Goal: Check status

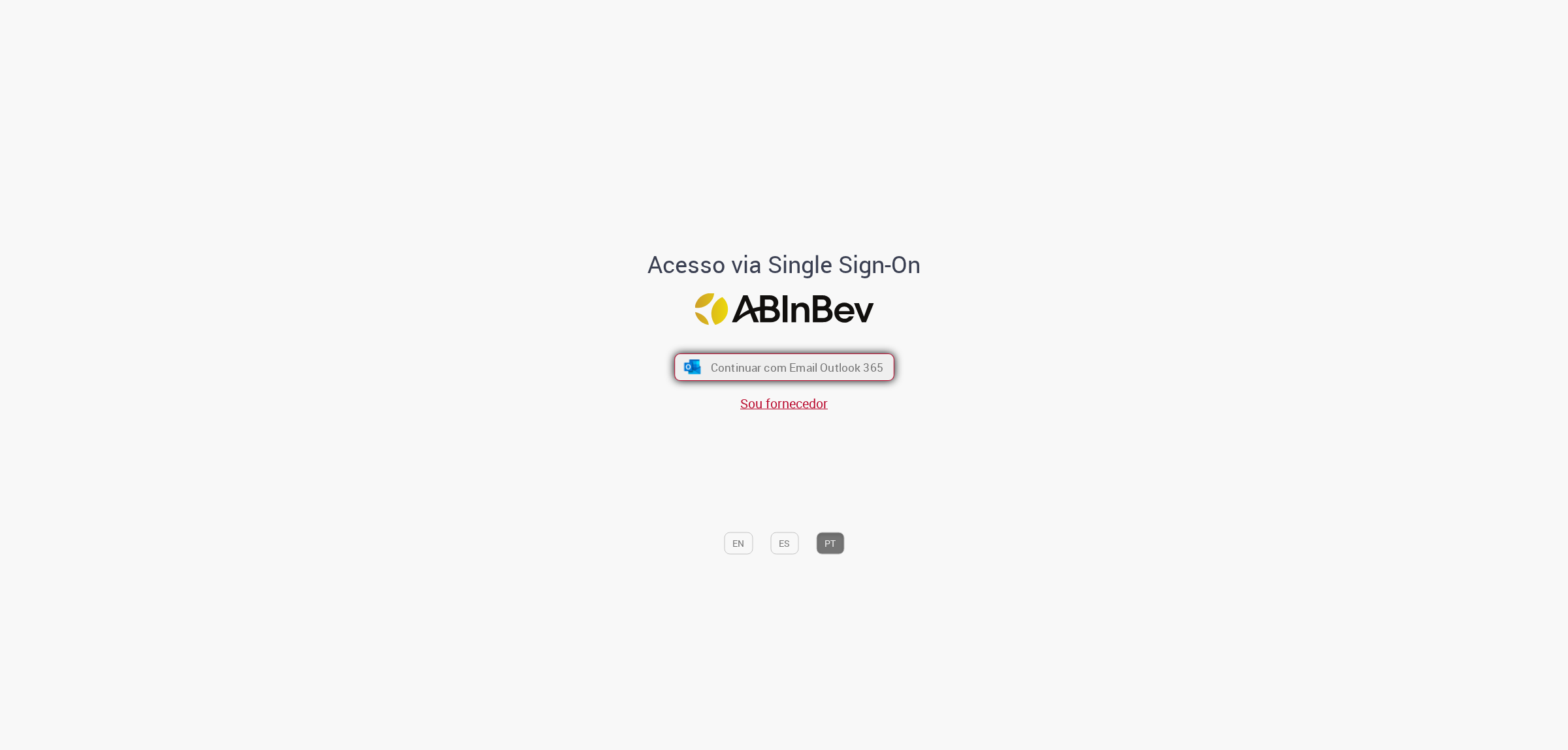
click at [696, 366] on img "submit" at bounding box center [692, 367] width 19 height 15
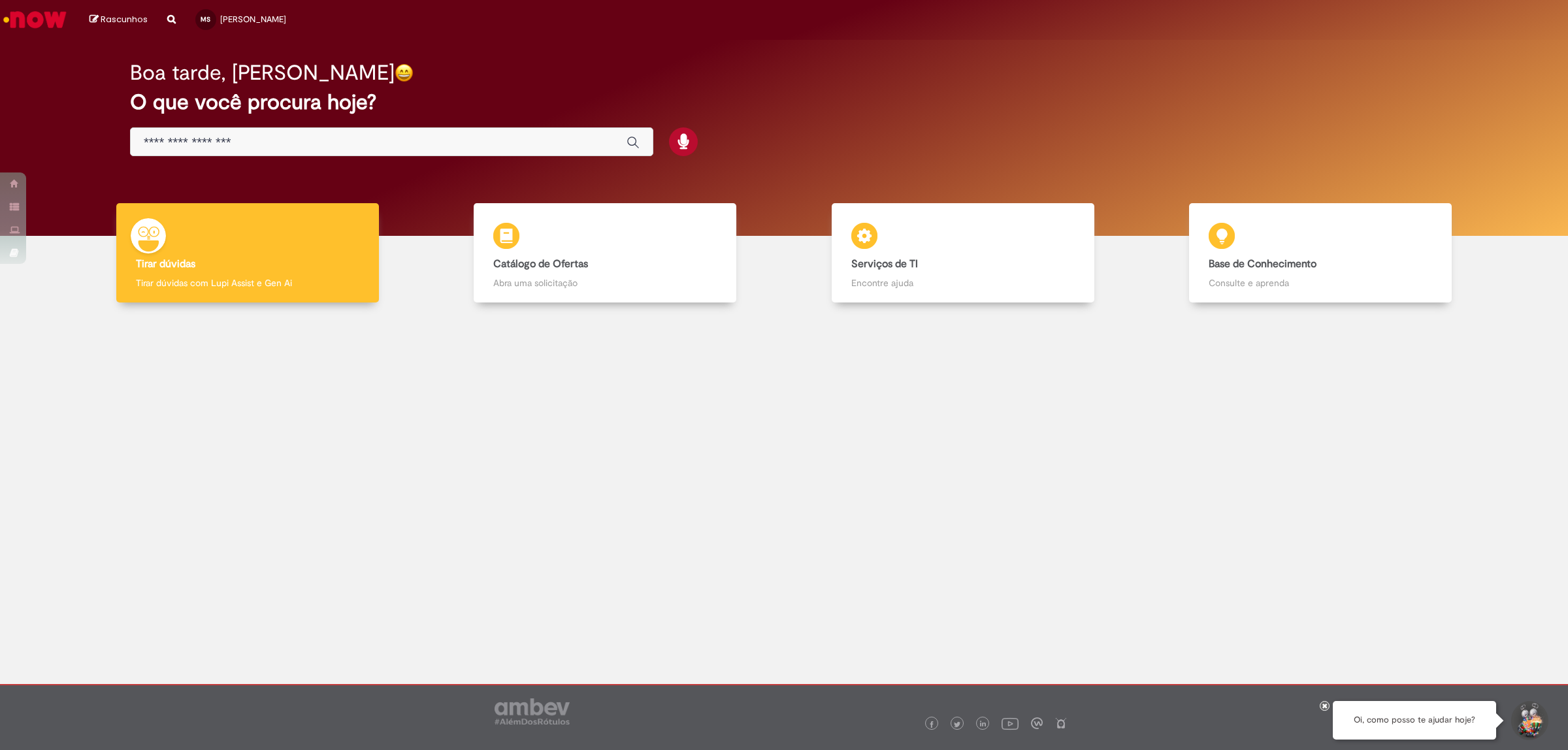
click at [1112, 297] on link "Serviços de TI Serviços de TI Encontre ajuda" at bounding box center [963, 253] width 358 height 100
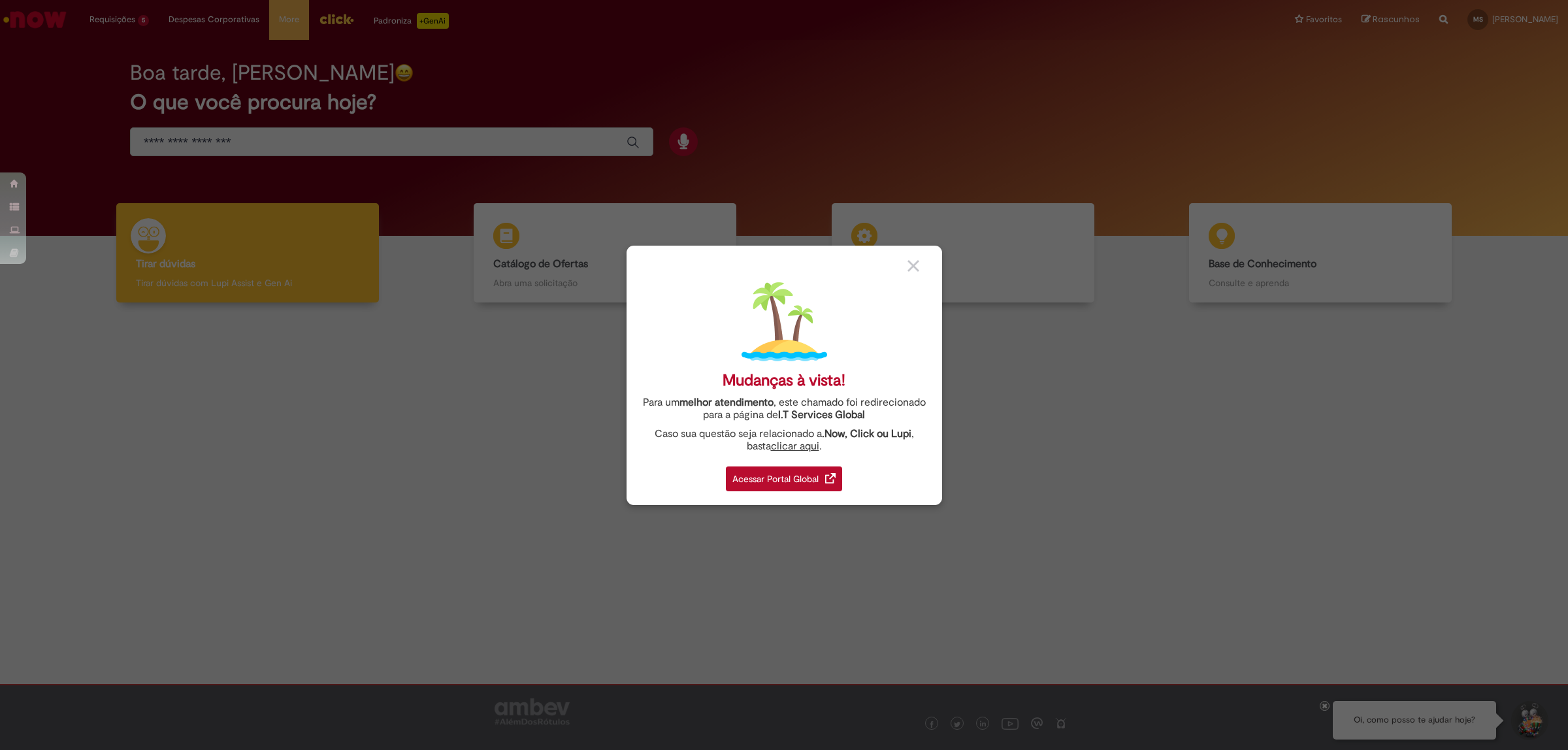
click at [1072, 308] on div "Mudanças à vista! Para um melhor atendimento , este chamado foi redirecionado p…" at bounding box center [784, 375] width 1568 height 750
click at [909, 263] on img at bounding box center [913, 266] width 11 height 11
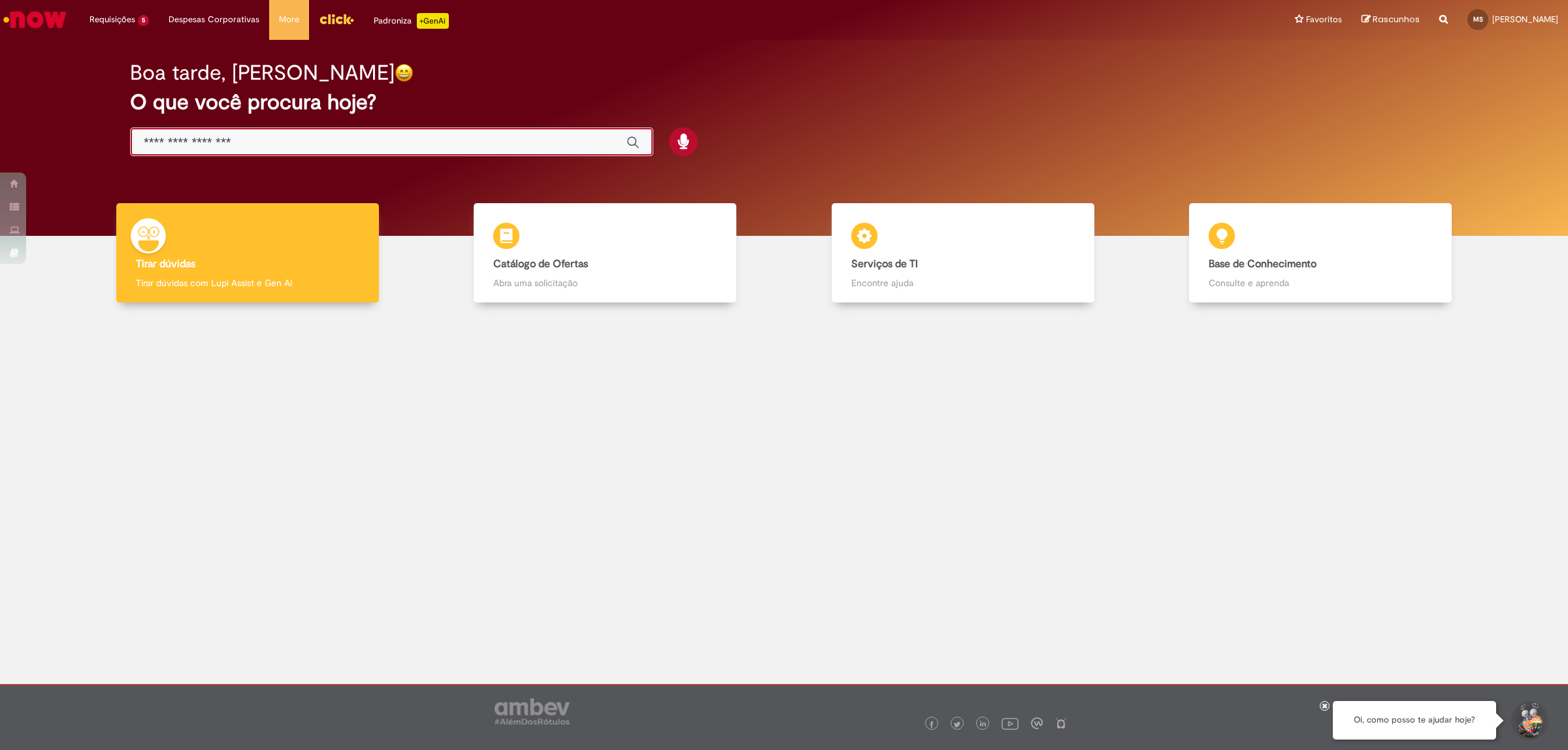
click at [331, 148] on input "Basta digitar aqui" at bounding box center [379, 143] width 470 height 15
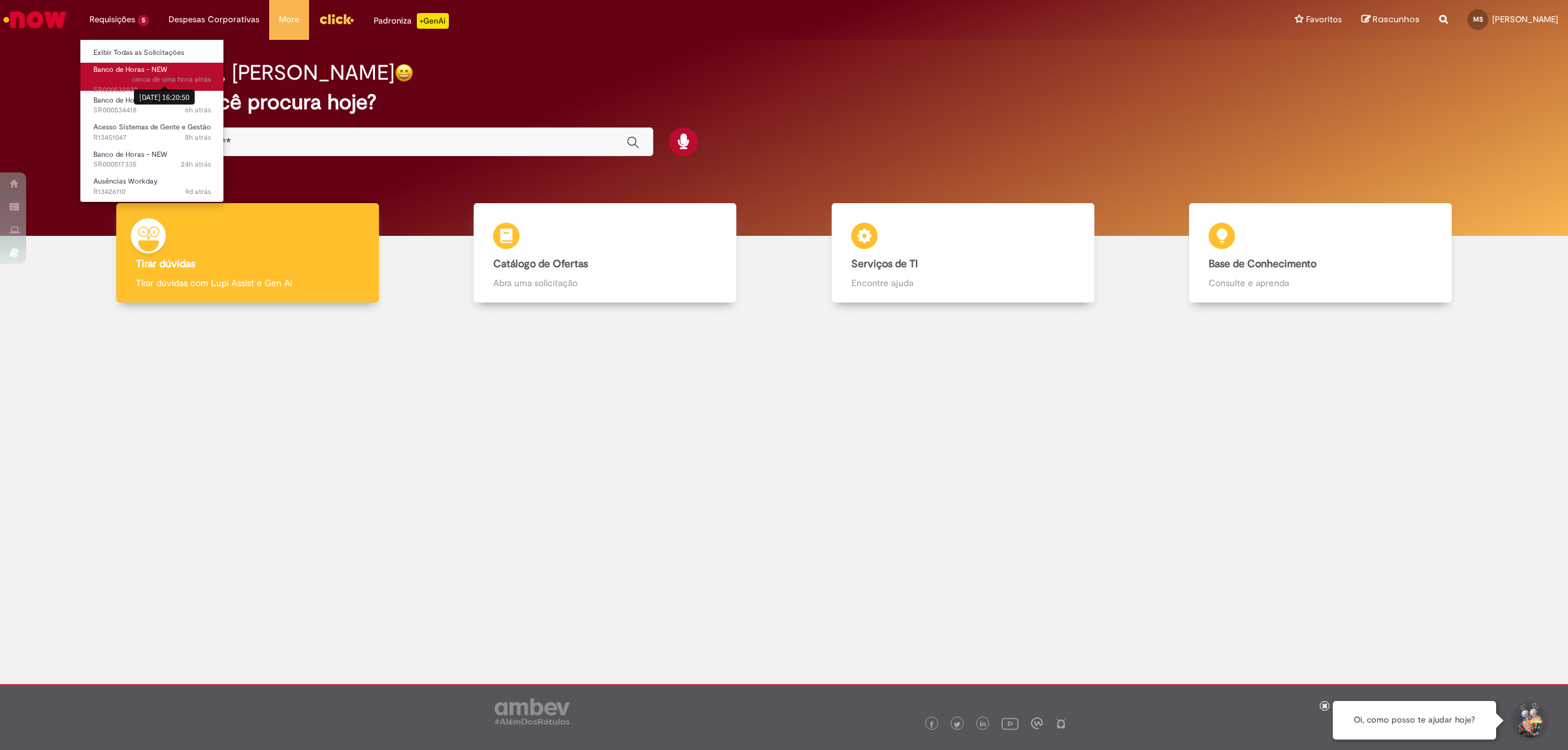
click at [174, 75] on sn-time-ago "cerca de uma hora atrás cerca de uma hora atrás 27/08/2025 16:20:50" at bounding box center [171, 79] width 79 height 10
click at [161, 66] on span "Banco de Horas - NEW" at bounding box center [130, 70] width 73 height 10
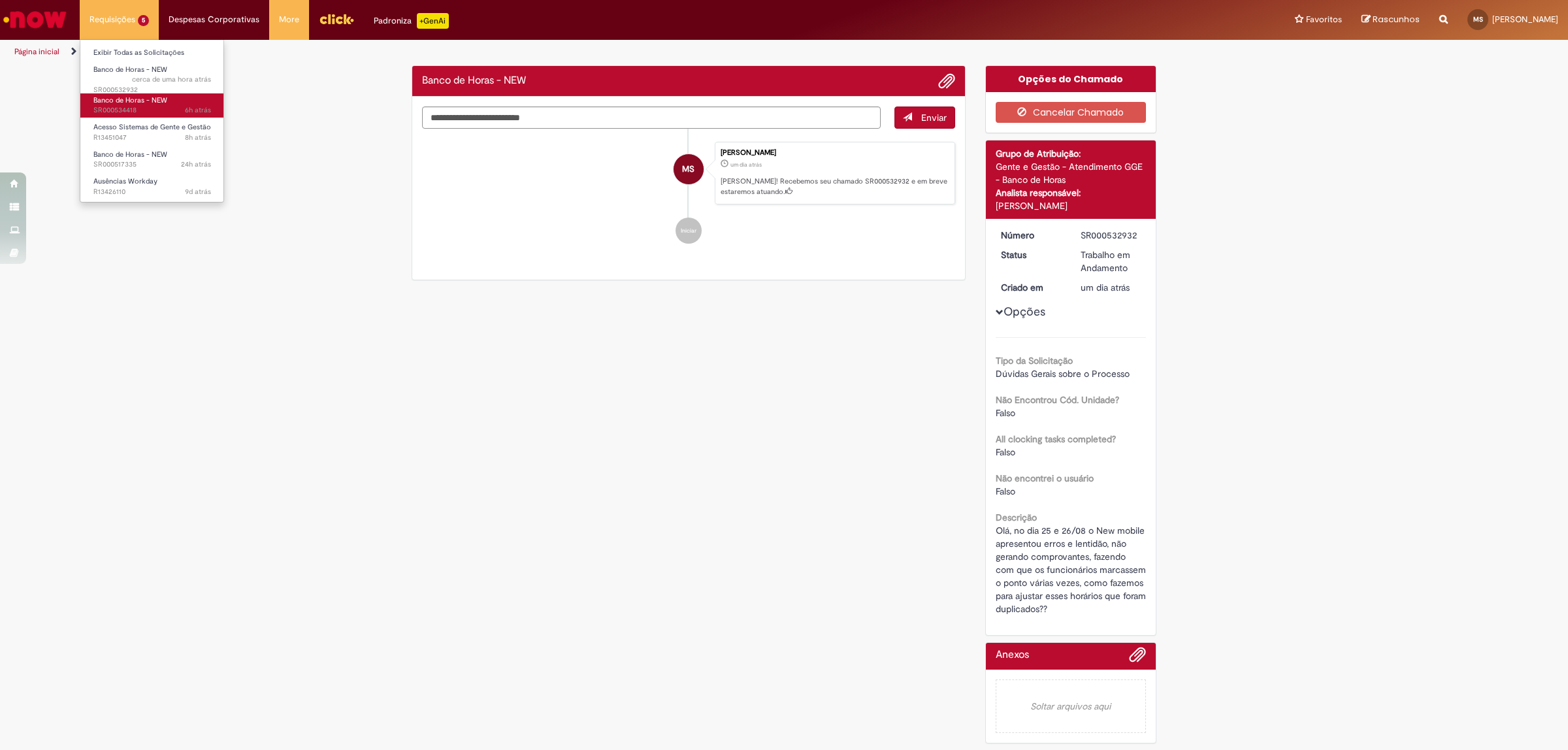
click at [139, 113] on span "6h atrás 6 horas atrás SR000534418" at bounding box center [152, 110] width 118 height 11
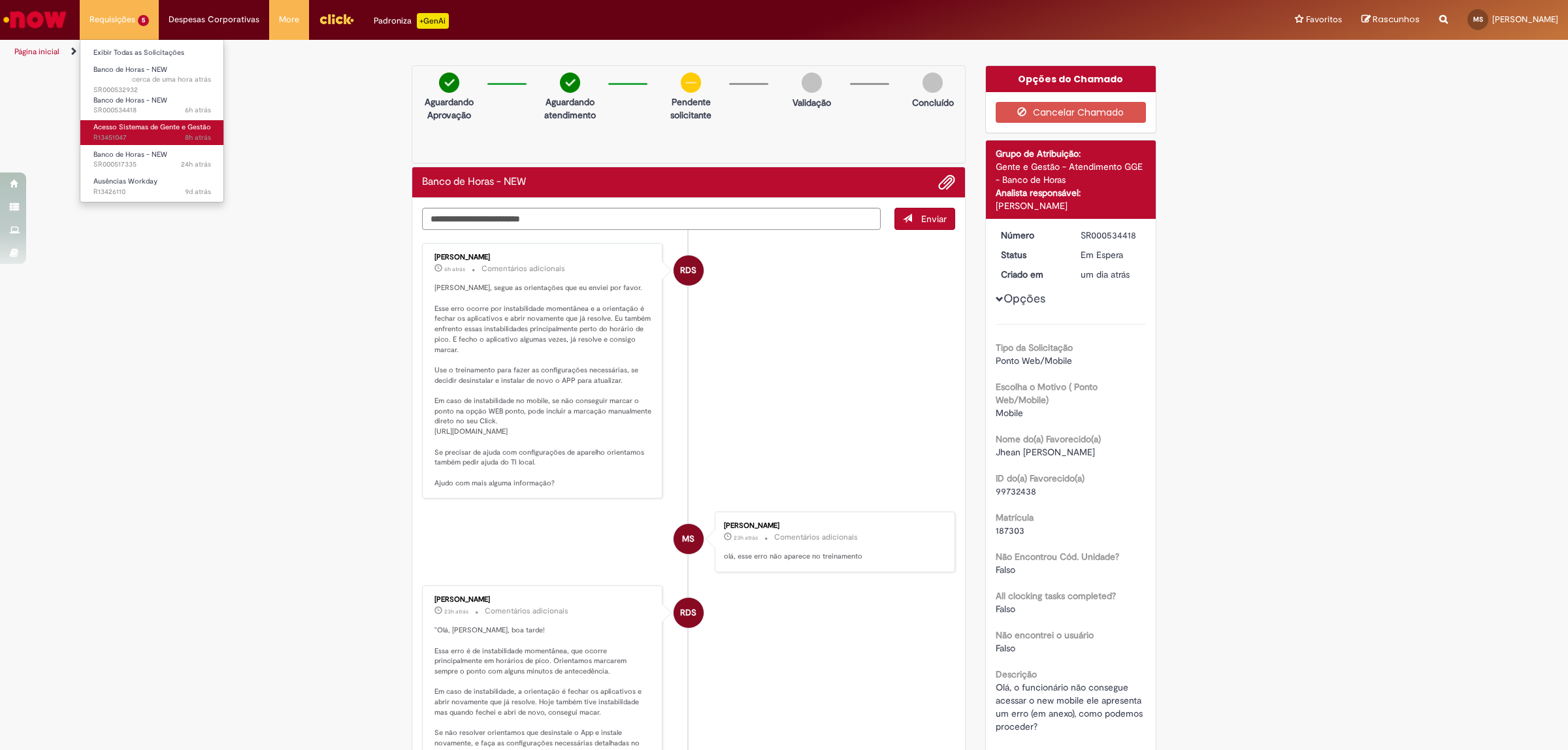
click at [154, 135] on span "8h atrás 8 horas atrás R13451047" at bounding box center [152, 138] width 118 height 11
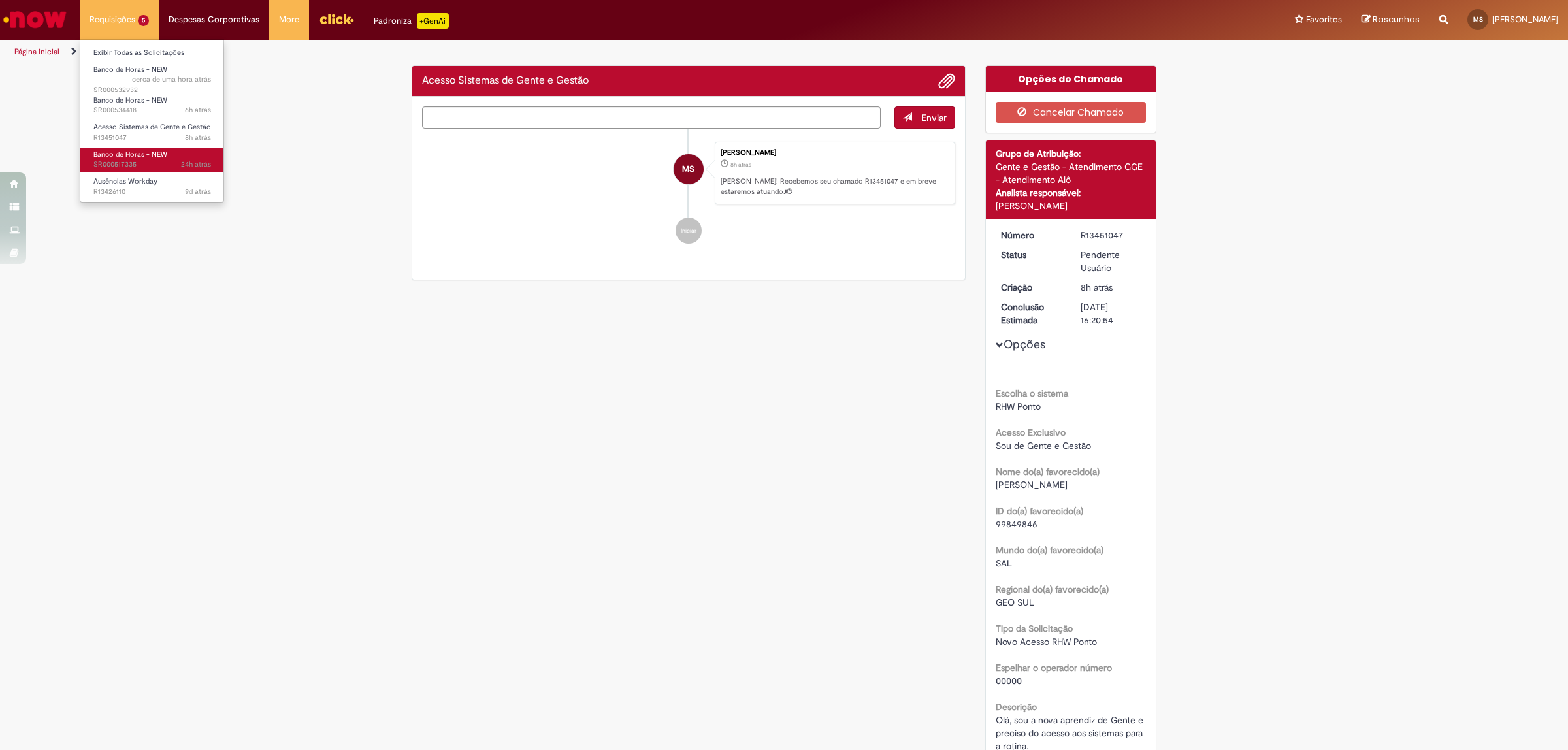
click at [128, 155] on span "Banco de Horas - NEW" at bounding box center [130, 154] width 73 height 10
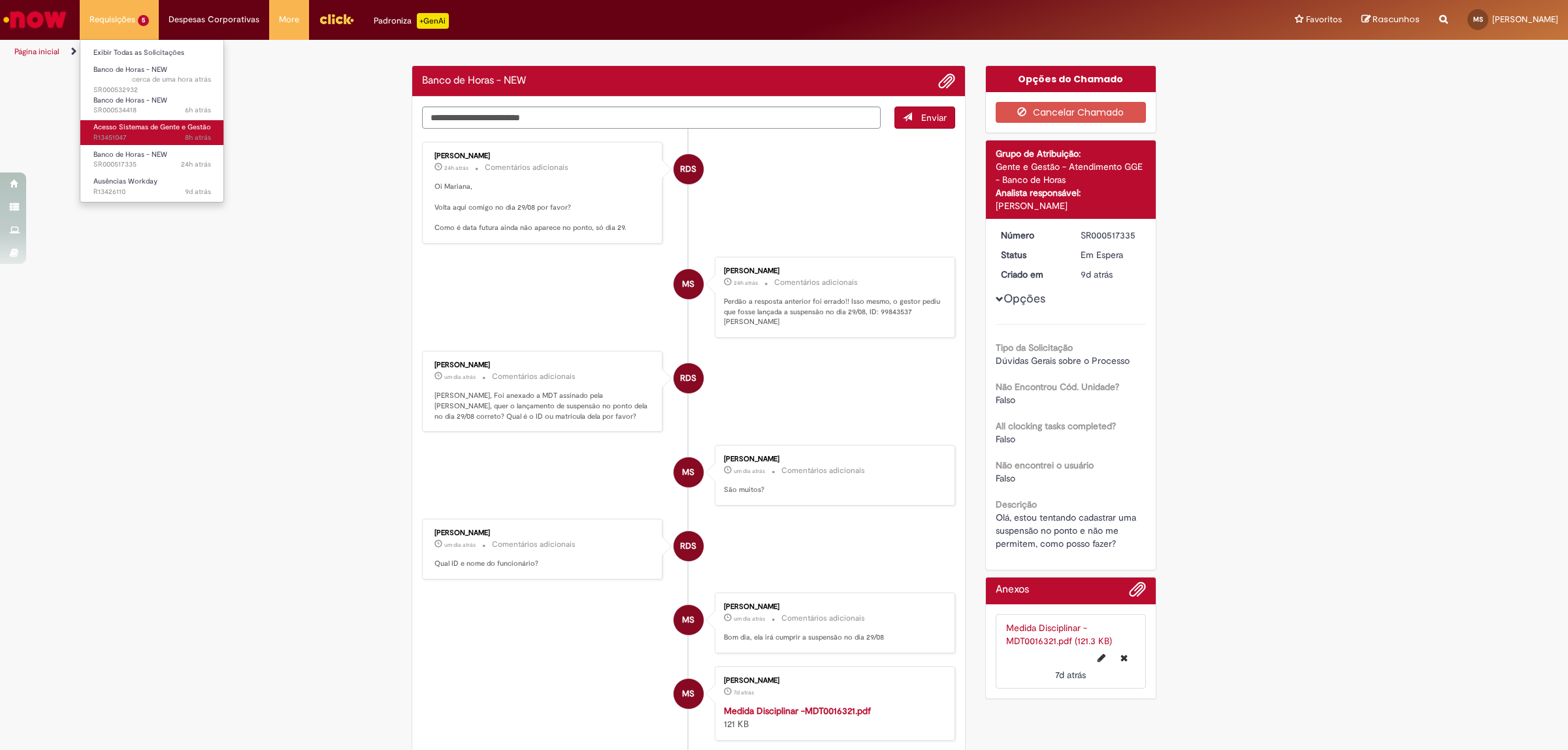
click at [129, 129] on span "Acesso Sistemas de Gente e Gestão" at bounding box center [152, 127] width 118 height 10
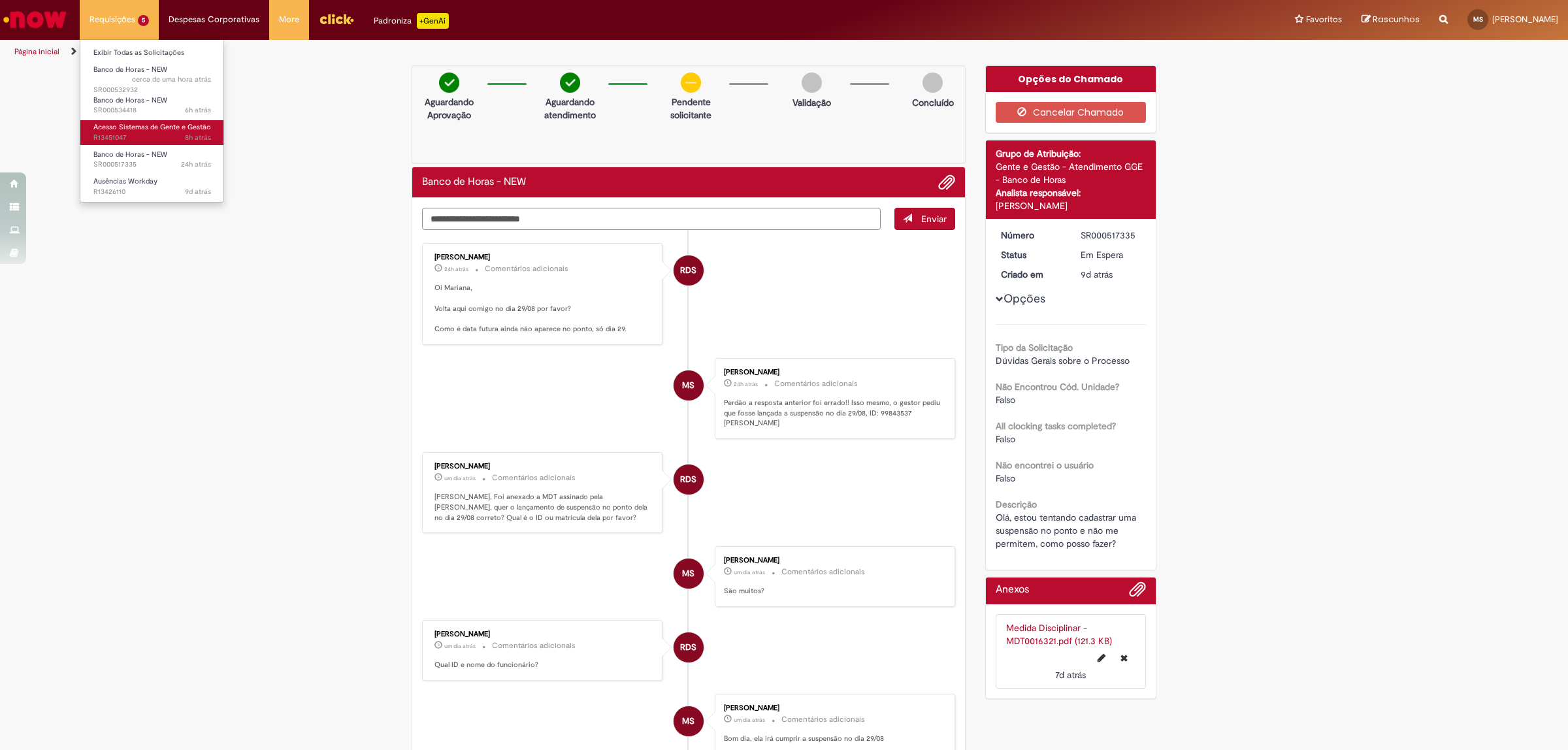
click at [129, 129] on span "Acesso Sistemas de Gente e Gestão" at bounding box center [152, 127] width 118 height 10
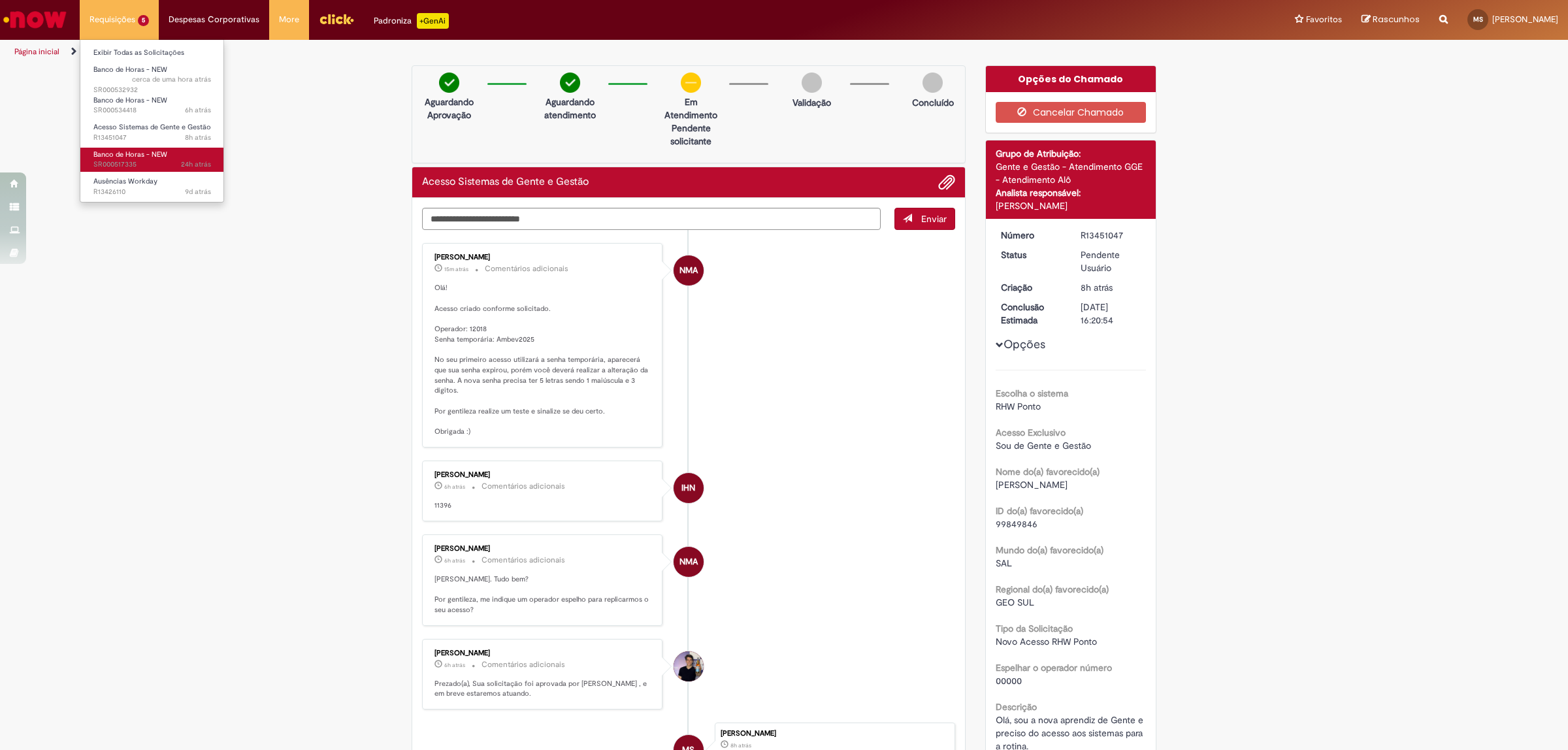
click at [129, 168] on span "24h atrás 24 horas atrás SR000517335" at bounding box center [152, 165] width 118 height 11
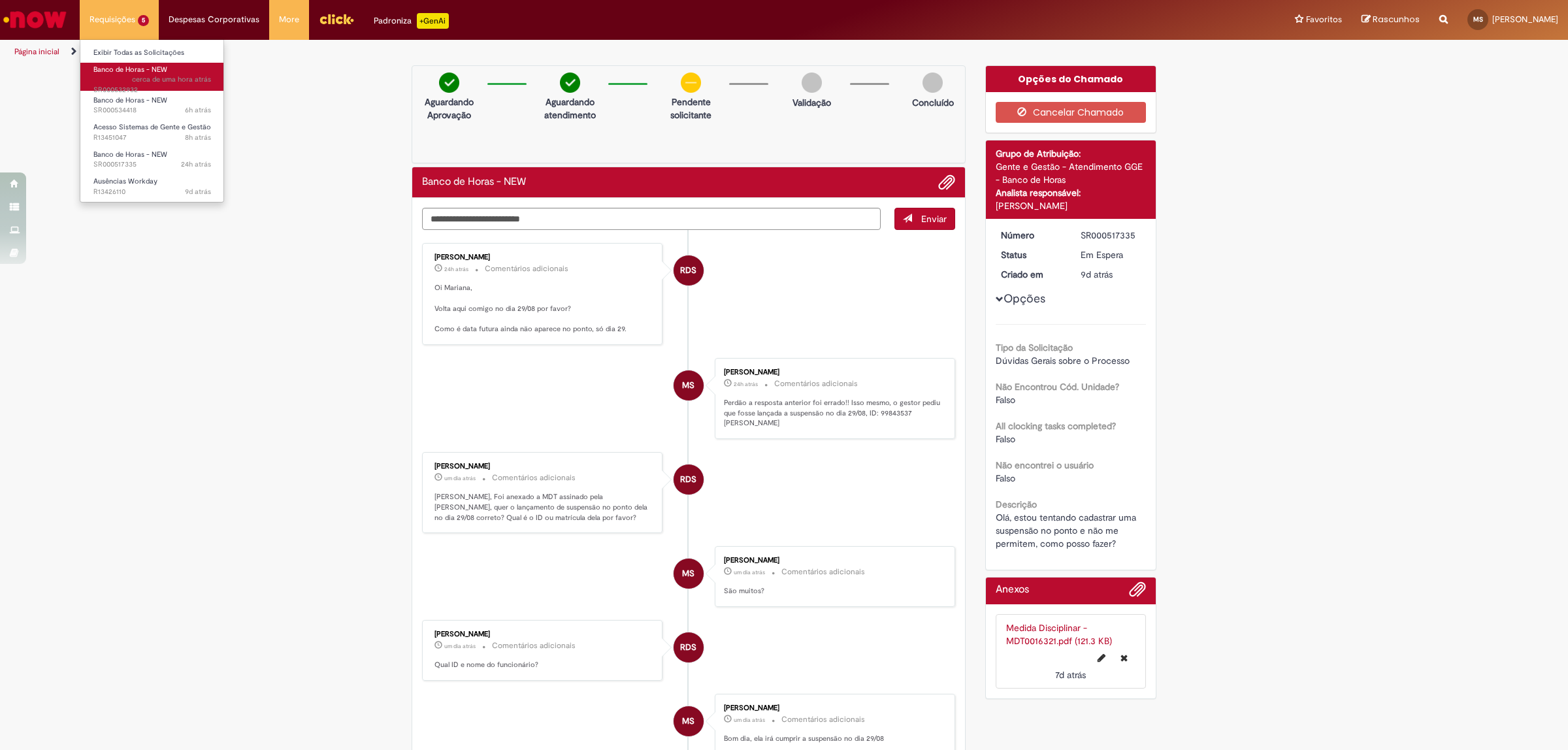
click at [147, 86] on span "cerca de uma hora atrás cerca de uma hora atrás SR000532932" at bounding box center [152, 84] width 118 height 20
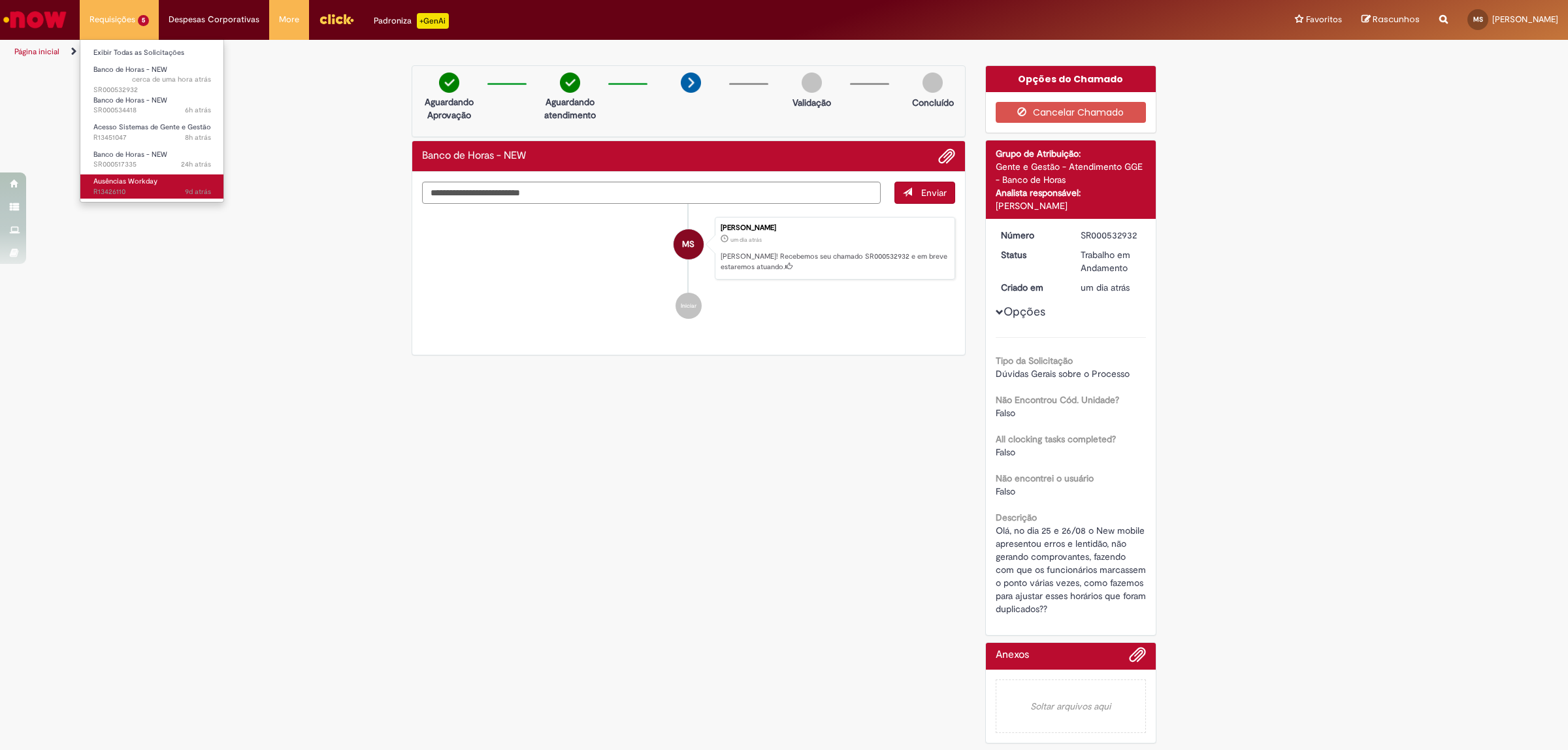
click at [165, 187] on span "9d atrás 9 dias atrás R13426110" at bounding box center [152, 192] width 118 height 11
